Goal: Complete application form

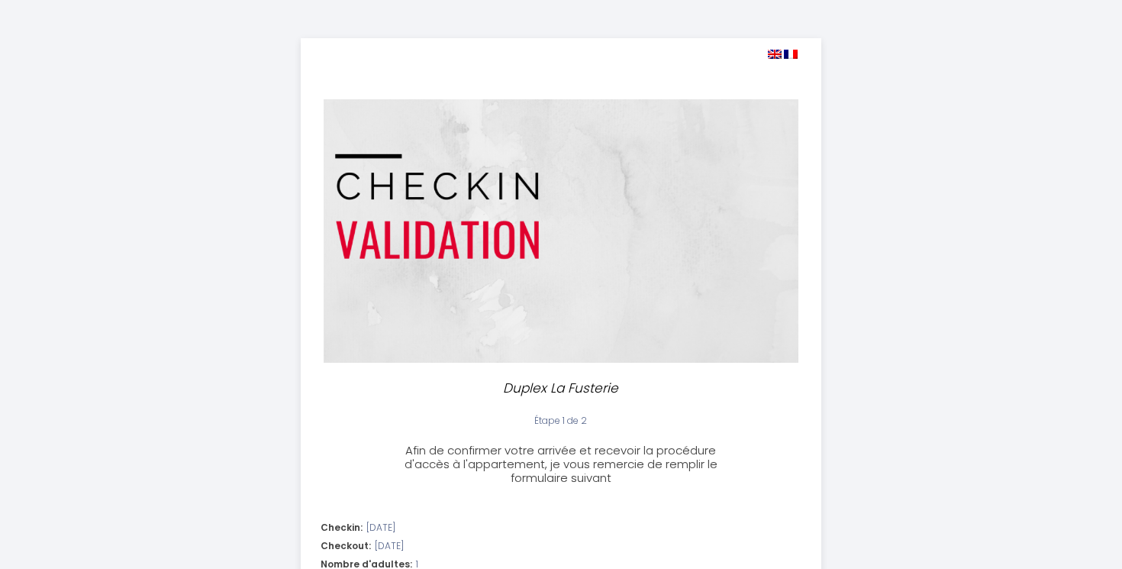
select select
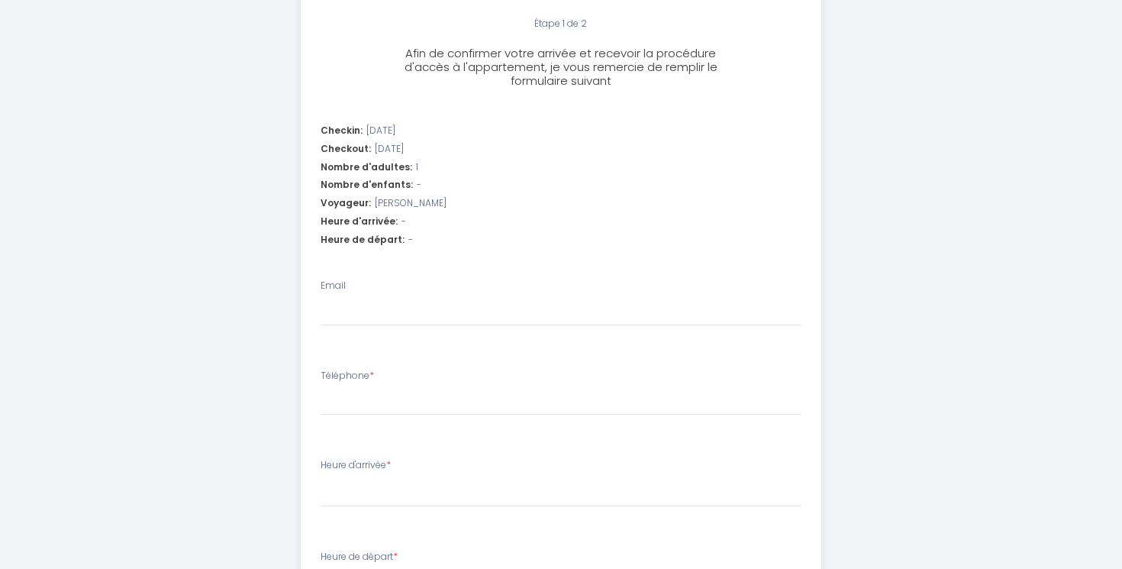
scroll to position [399, 0]
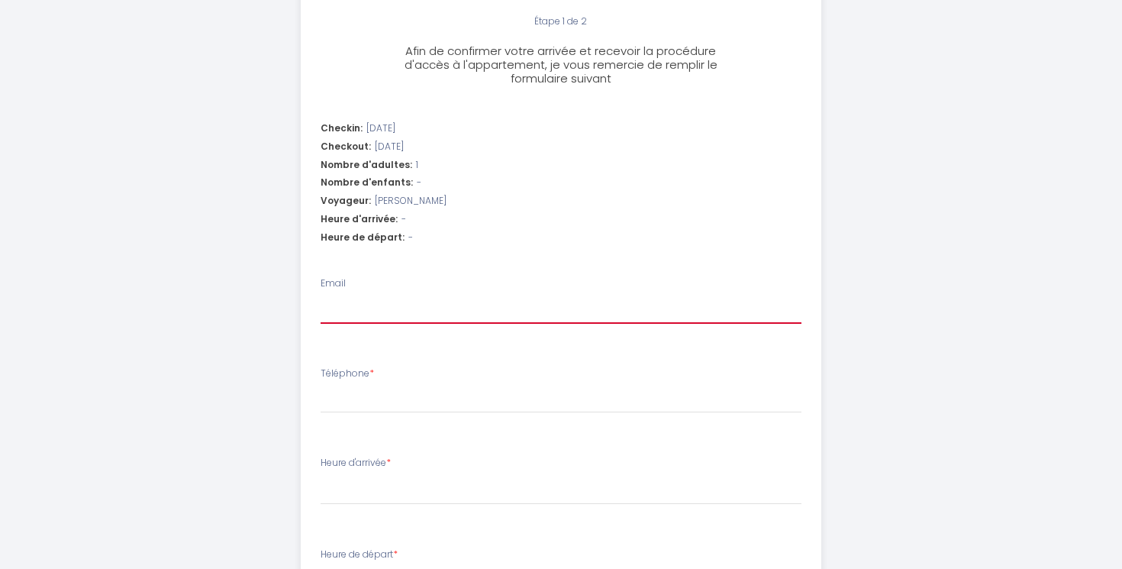
click at [343, 309] on input "Email" at bounding box center [562, 309] width 482 height 27
type input "[EMAIL_ADDRESS][DOMAIN_NAME]"
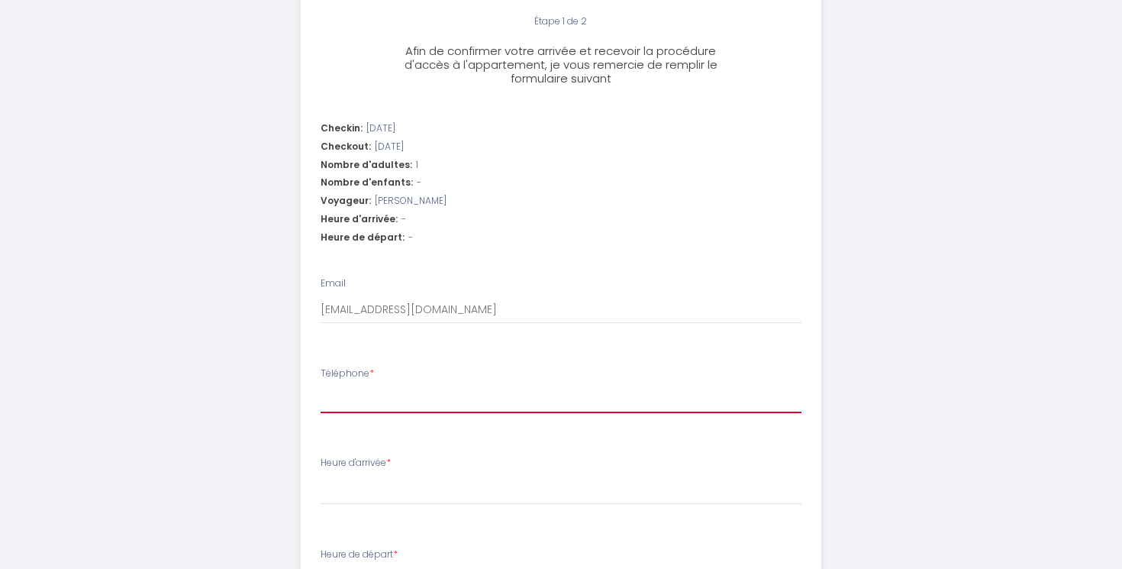
type input "[PHONE_NUMBER]"
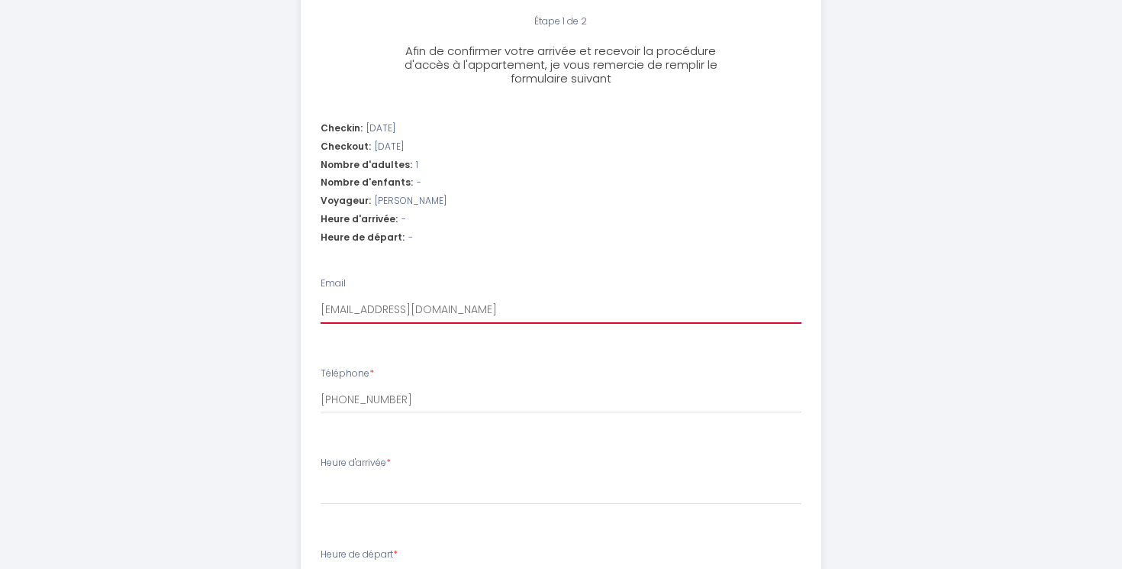
select select
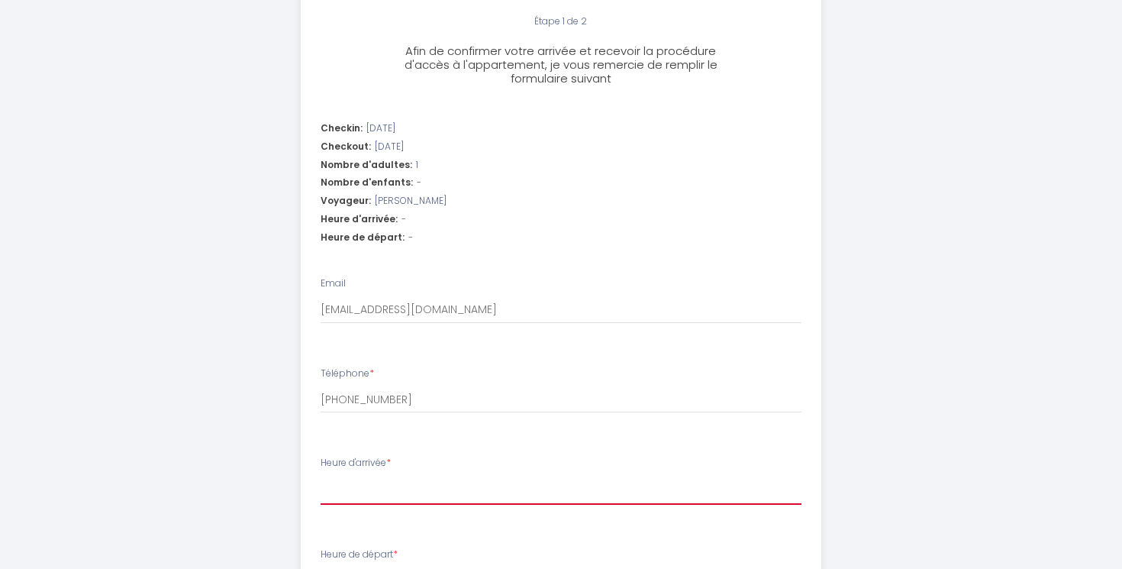
click at [358, 489] on select "17:00 17:30 18:00 18:30 19:00 19:30 20:00 20:30 21:00 21:30 22:00 22:30 23:00 2…" at bounding box center [562, 489] width 482 height 29
select select "17:00"
click at [321, 475] on select "17:00 17:30 18:00 18:30 19:00 19:30 20:00 20:30 21:00 21:30 22:00 22:30 23:00 2…" at bounding box center [562, 489] width 482 height 29
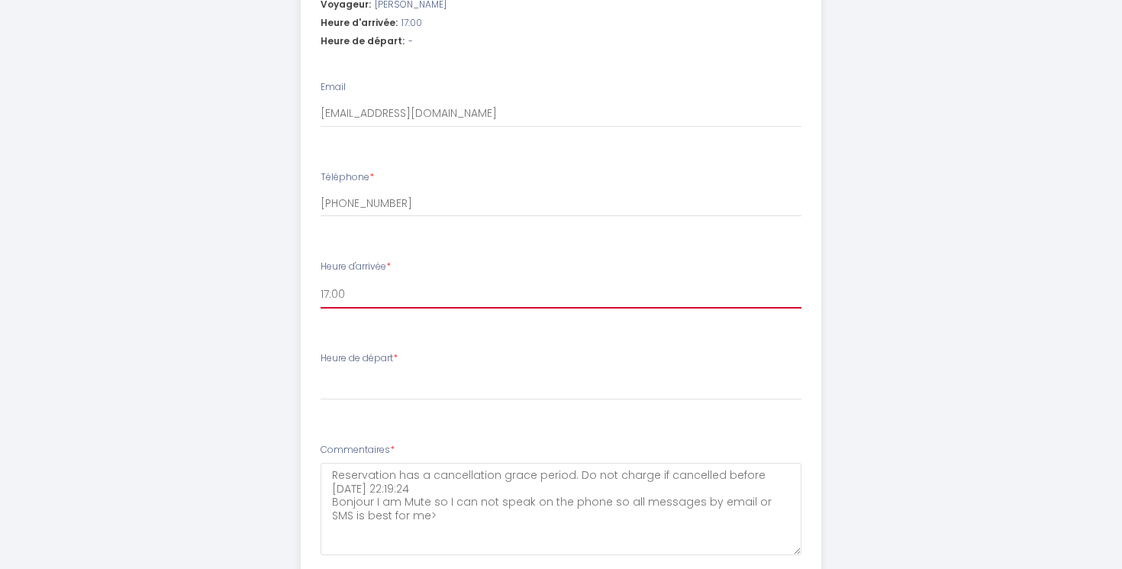
scroll to position [597, 0]
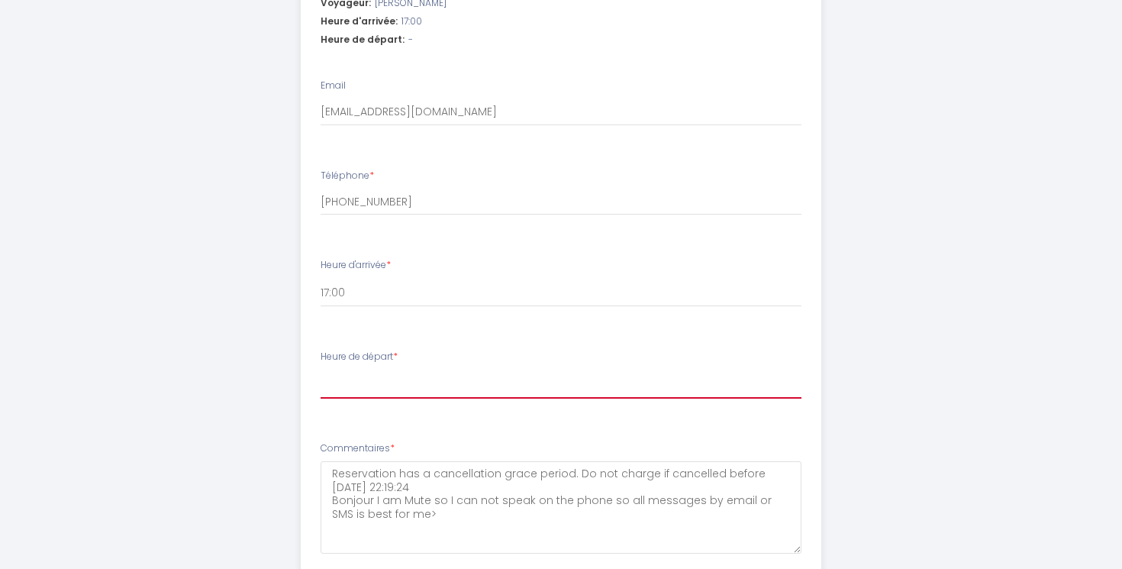
click at [346, 382] on select "00:00 00:30 01:00 01:30 02:00 02:30 03:00 03:30 04:00 04:30 05:00 05:30 06:00 0…" at bounding box center [562, 383] width 482 height 29
select select "10:00"
click at [321, 369] on select "00:00 00:30 01:00 01:30 02:00 02:30 03:00 03:30 04:00 04:30 05:00 05:30 06:00 0…" at bounding box center [562, 383] width 482 height 29
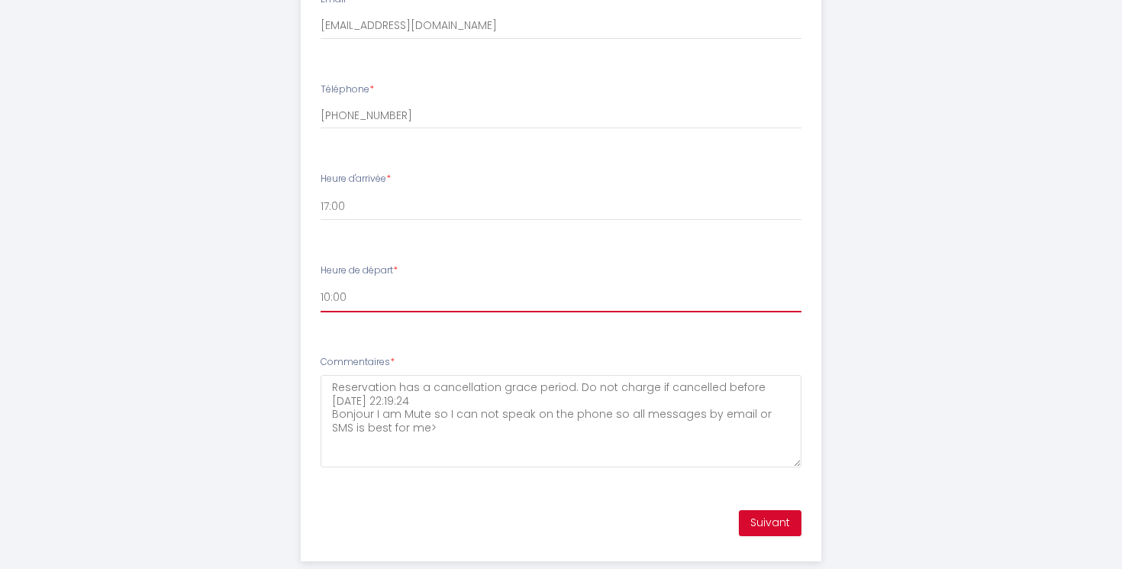
scroll to position [713, 0]
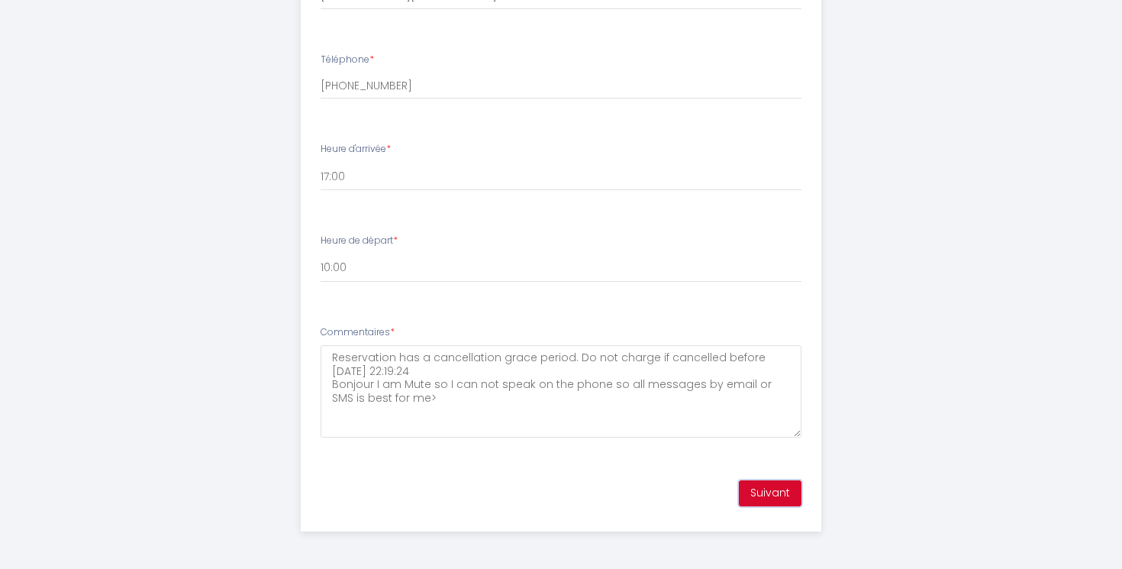
click at [768, 498] on button "Suivant" at bounding box center [770, 493] width 63 height 26
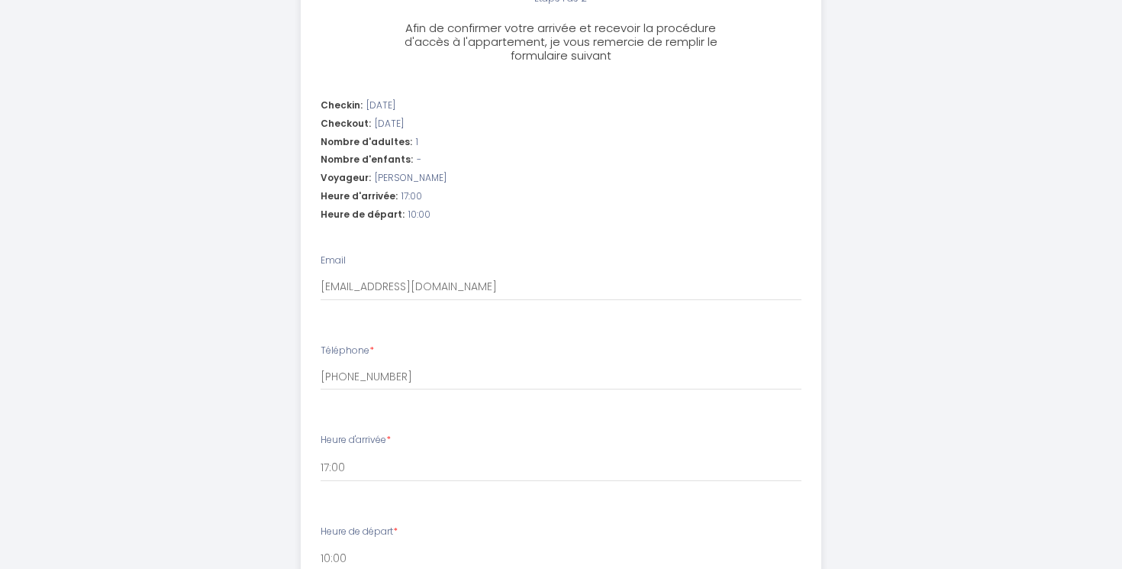
scroll to position [373, 0]
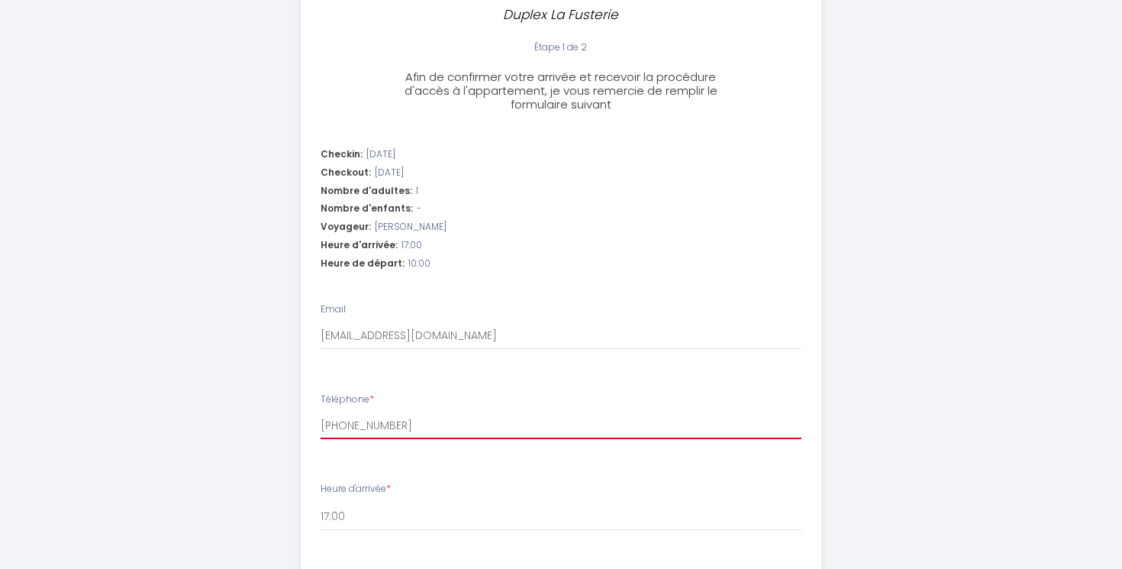
click at [428, 430] on input "[PHONE_NUMBER]" at bounding box center [562, 424] width 482 height 27
click at [358, 423] on input "[PHONE_NUMBER]" at bounding box center [562, 424] width 482 height 27
click at [399, 428] on input "[PHONE_NUMBER]" at bounding box center [562, 424] width 482 height 27
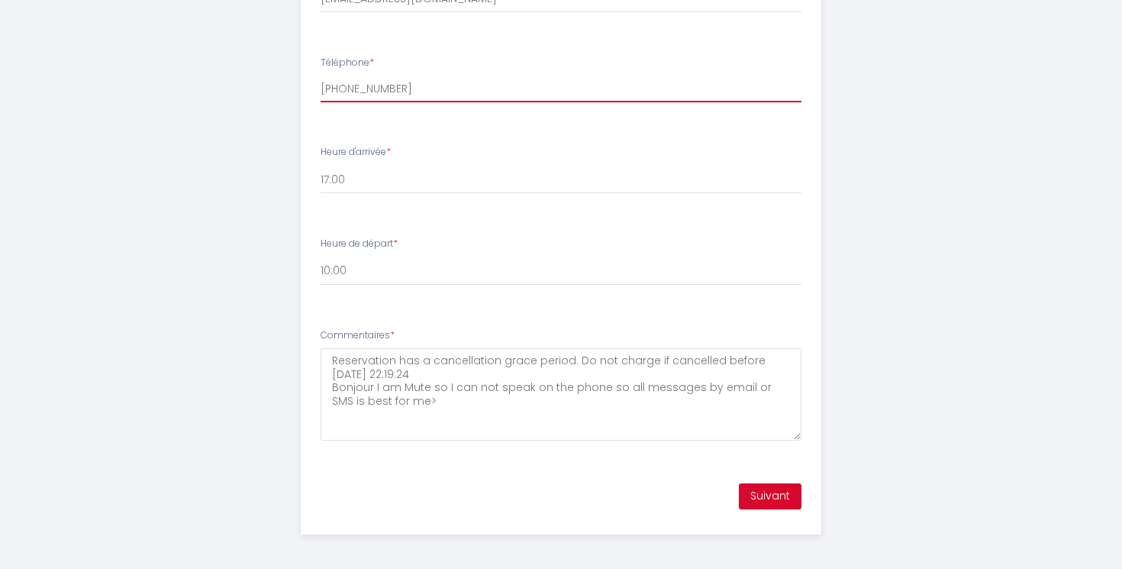
scroll to position [713, 0]
click at [762, 491] on button "Suivant" at bounding box center [770, 493] width 63 height 26
click at [756, 479] on div "Suivant" at bounding box center [561, 493] width 520 height 44
click at [762, 497] on button "Suivant" at bounding box center [770, 493] width 63 height 26
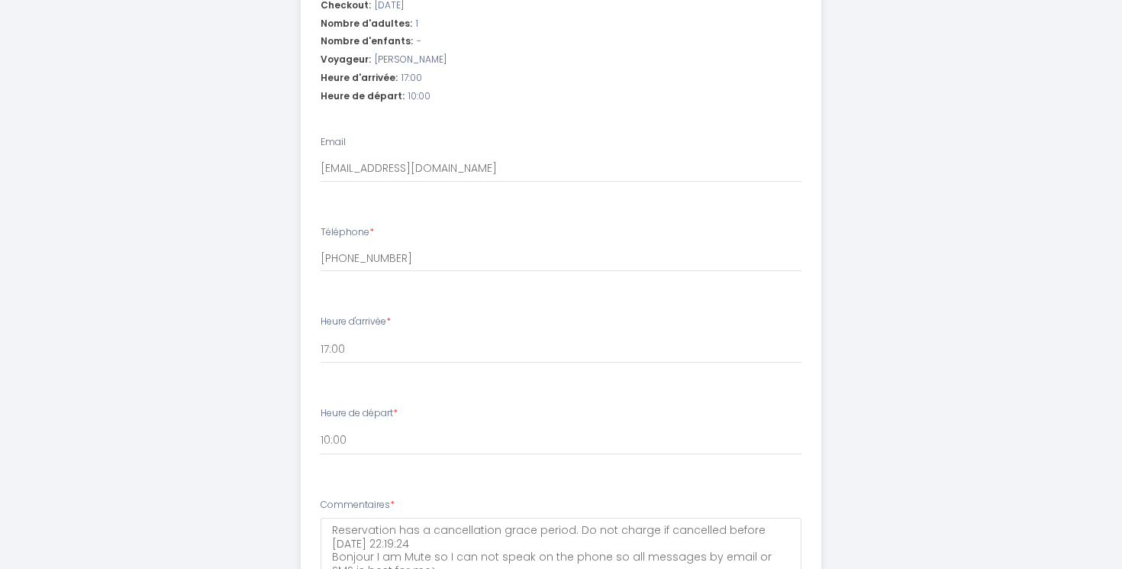
scroll to position [535, 0]
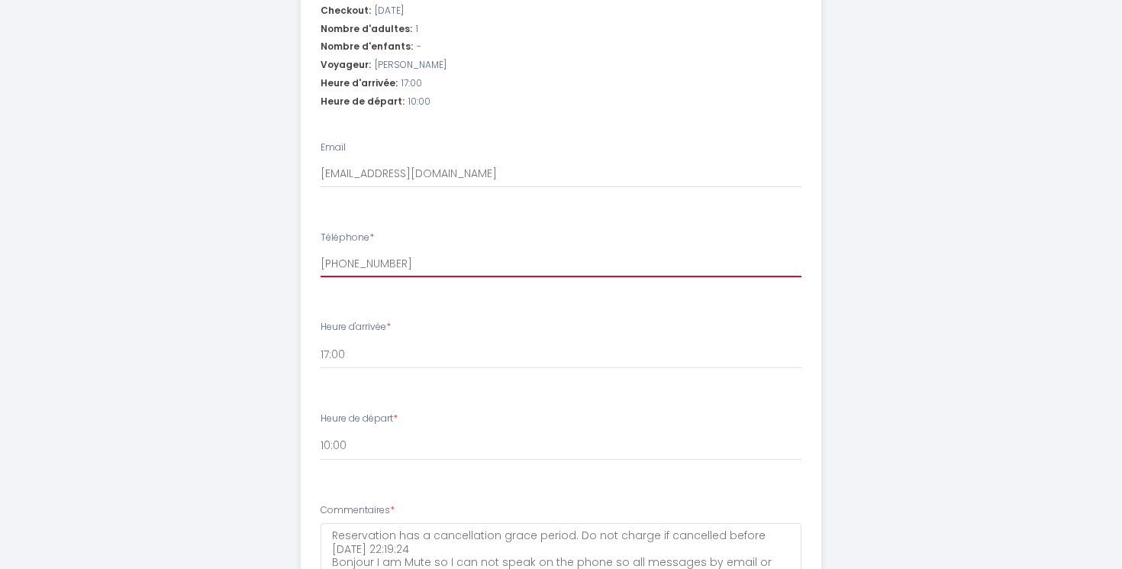
click at [341, 266] on input "[PHONE_NUMBER]" at bounding box center [562, 263] width 482 height 27
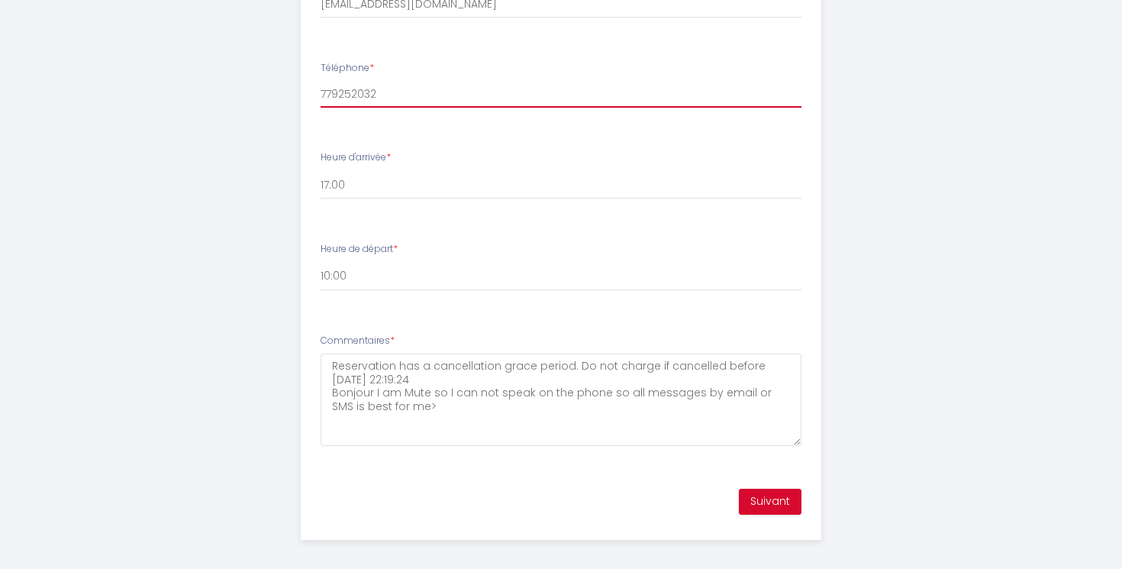
scroll to position [713, 0]
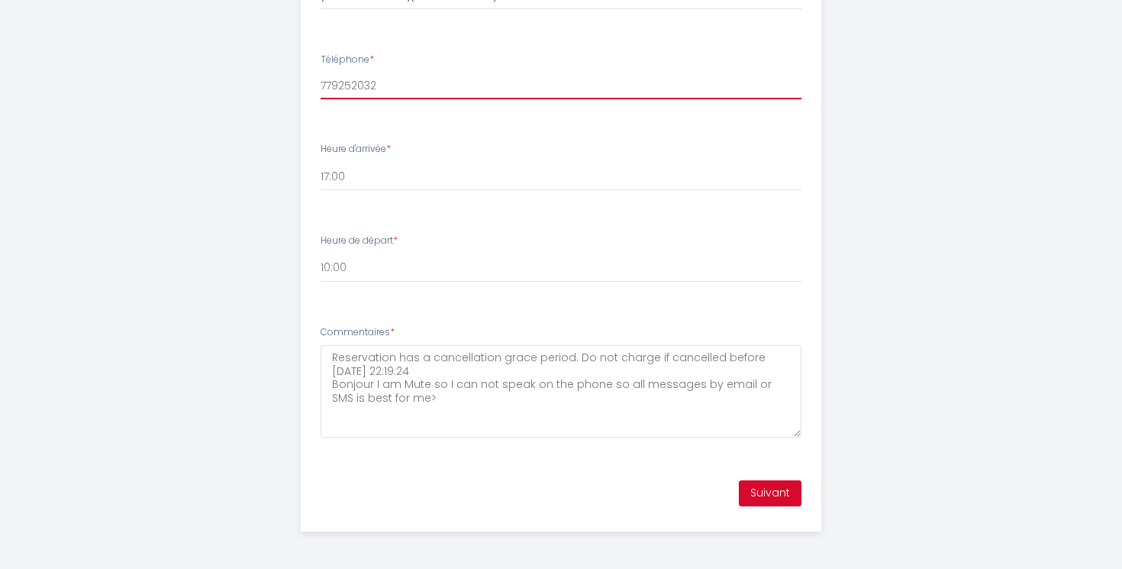
type input "779252032"
click at [768, 492] on button "Suivant" at bounding box center [770, 493] width 63 height 26
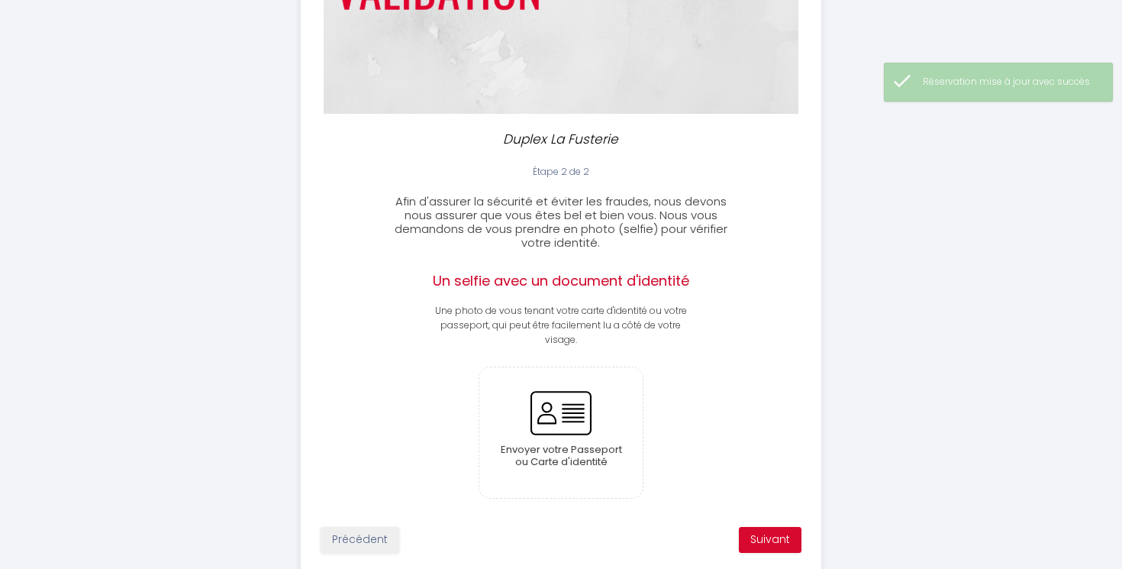
scroll to position [295, 0]
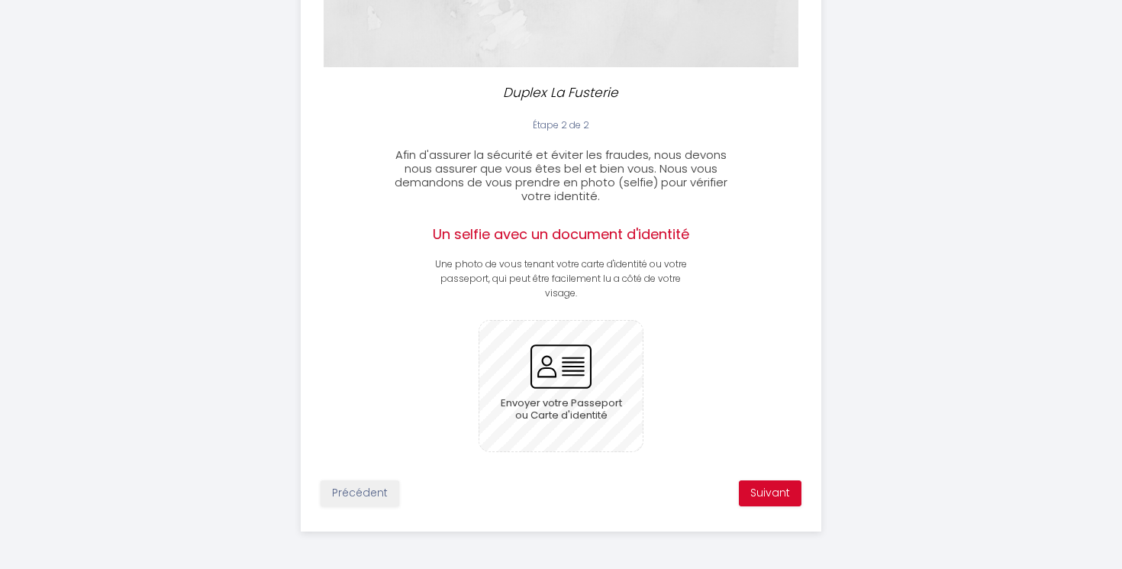
click at [573, 379] on input "file" at bounding box center [561, 386] width 164 height 130
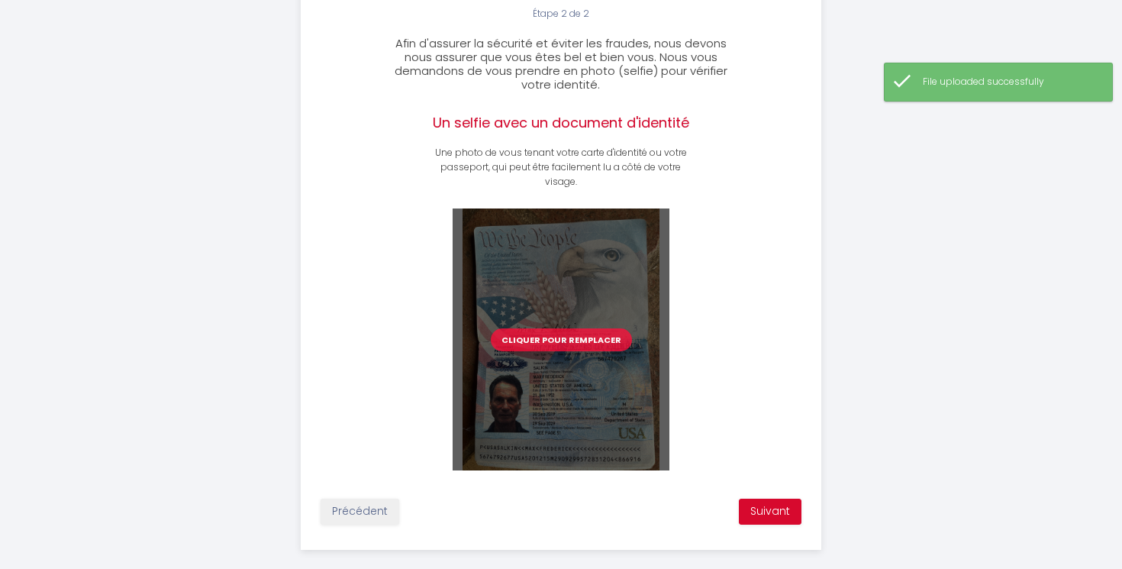
scroll to position [425, 0]
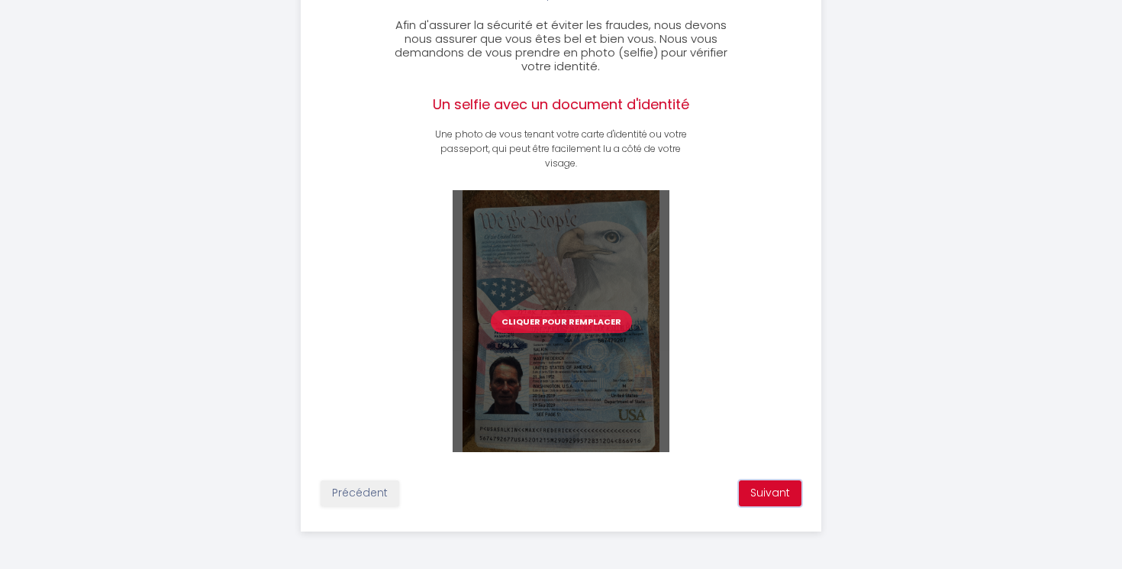
click at [768, 491] on button "Suivant" at bounding box center [770, 493] width 63 height 26
